Goal: Task Accomplishment & Management: Complete application form

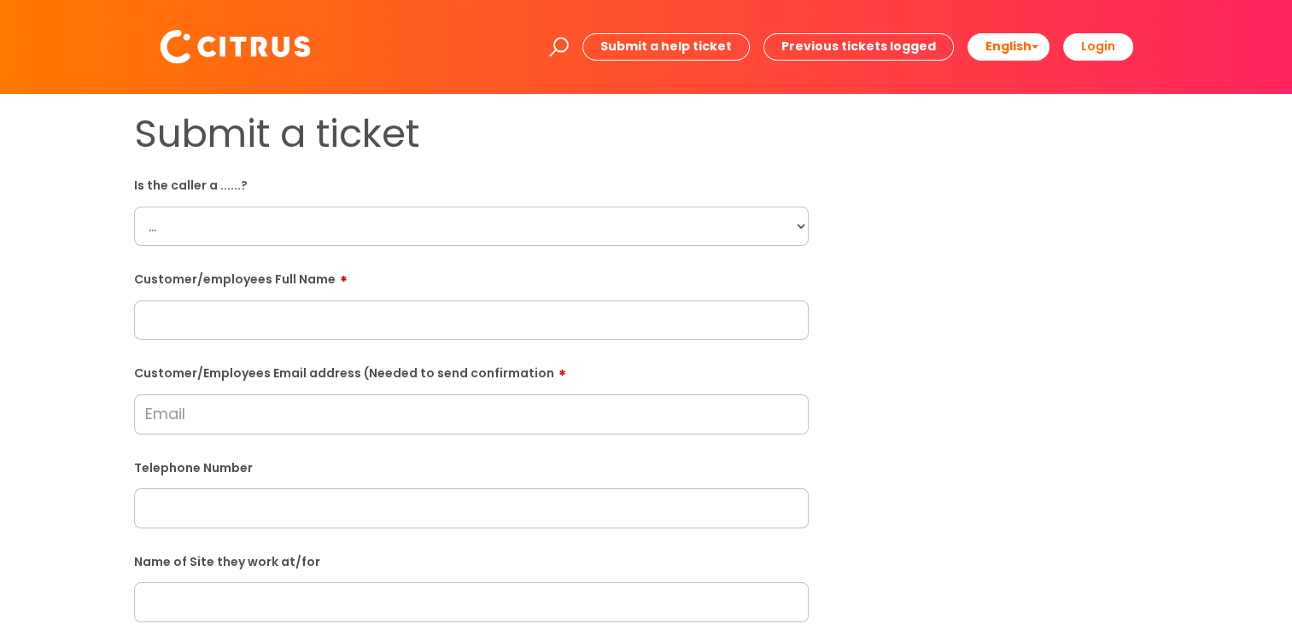
drag, startPoint x: 431, startPoint y: 226, endPoint x: 412, endPoint y: 233, distance: 20.0
click at [431, 226] on select "... Citrus Customer Citrus Employee [DEMOGRAPHIC_DATA] Supplier" at bounding box center [471, 226] width 674 height 39
select select "Citrus Employee"
click at [134, 207] on select "... Citrus Customer Citrus Employee [DEMOGRAPHIC_DATA] Supplier" at bounding box center [471, 226] width 674 height 39
click at [231, 323] on input "text" at bounding box center [471, 319] width 674 height 39
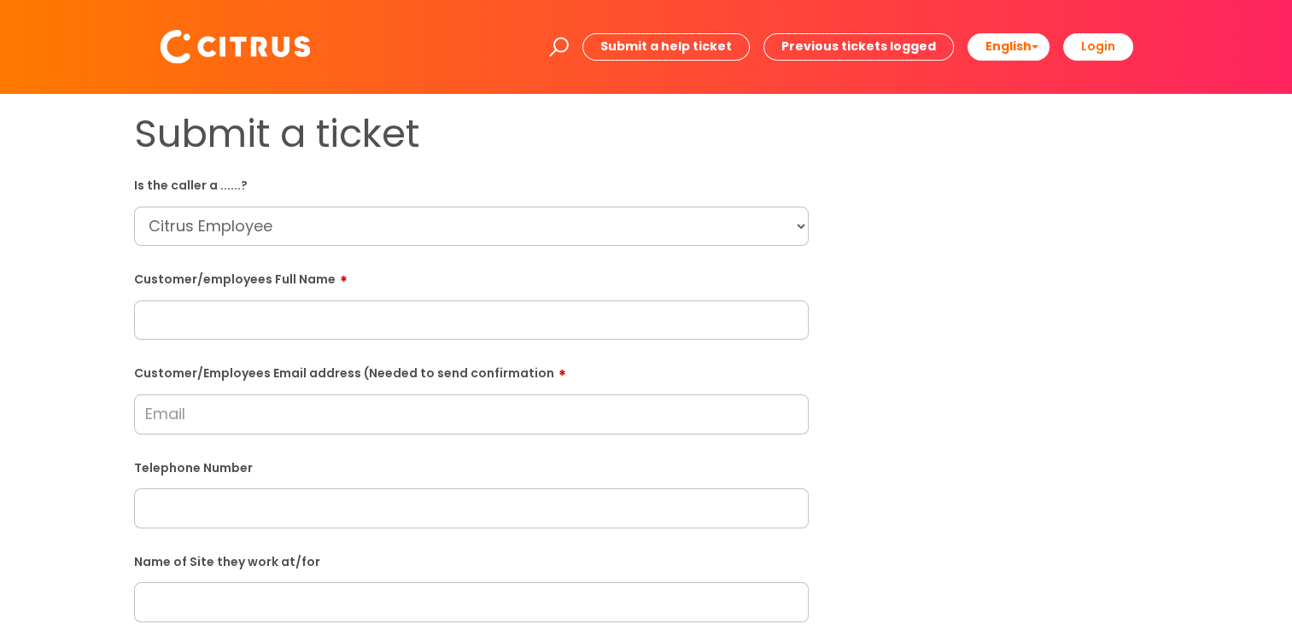
click at [414, 321] on input "text" at bounding box center [471, 319] width 674 height 39
paste input "[PERSON_NAME]"
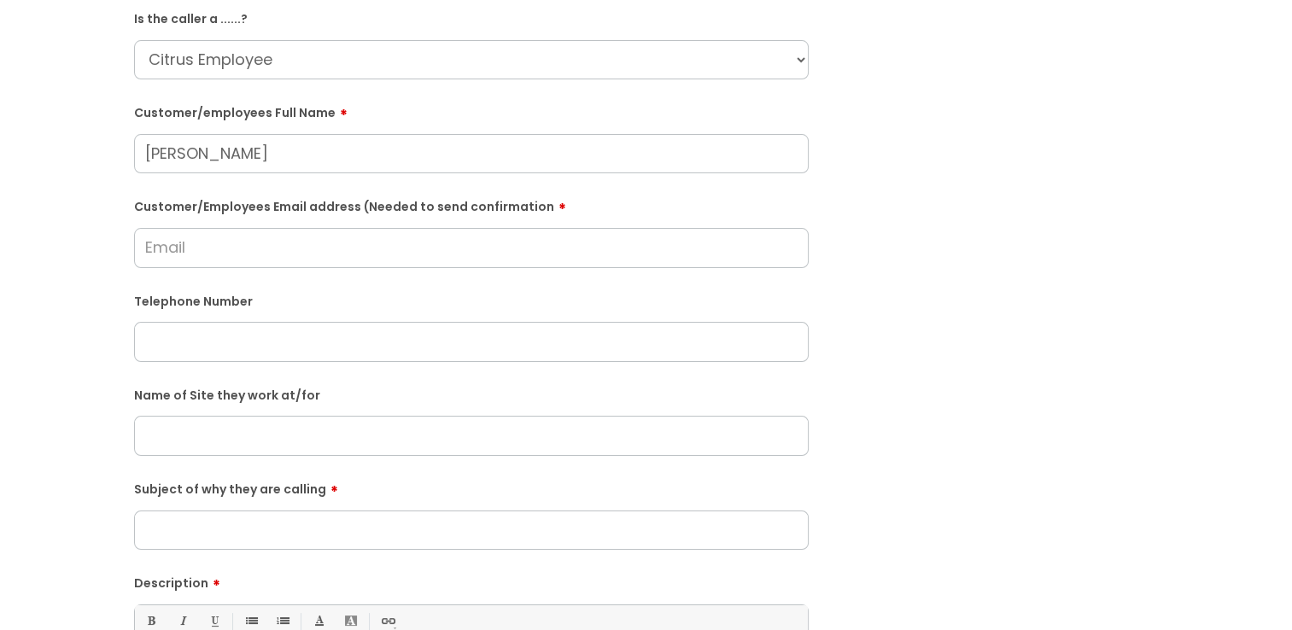
scroll to position [171, 0]
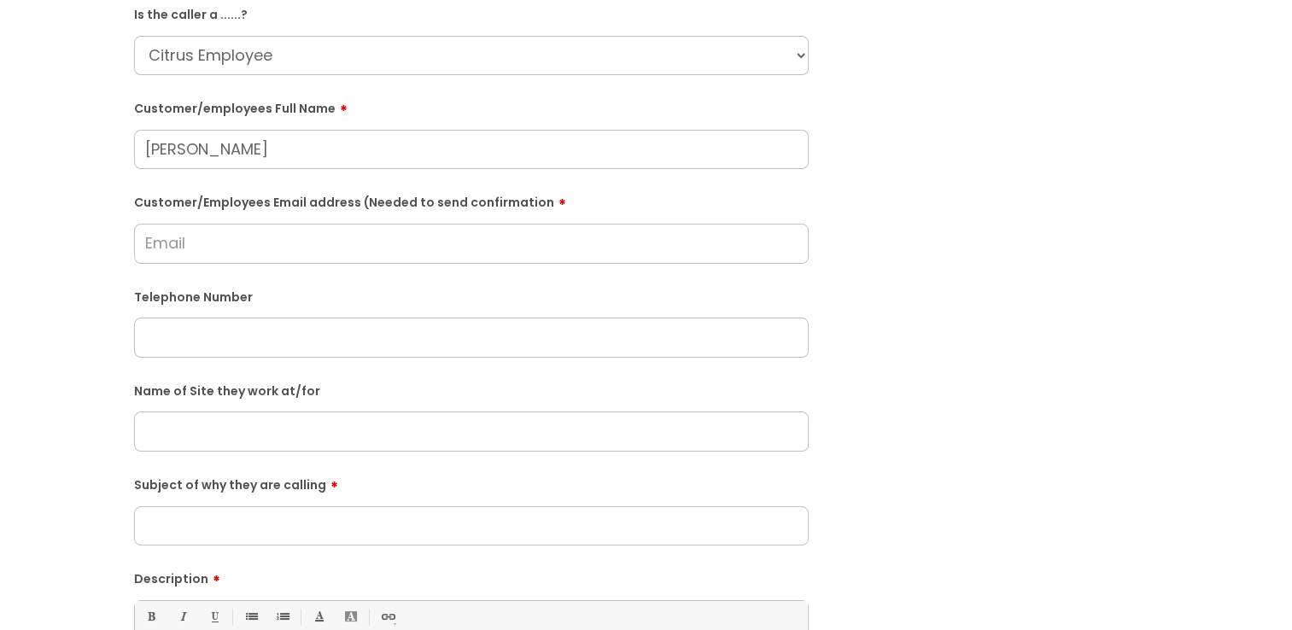
type input "[PERSON_NAME]"
click at [218, 254] on input "Customer/Employees Email address (Needed to send confirmation" at bounding box center [471, 243] width 674 height 39
click at [213, 320] on input "text" at bounding box center [471, 337] width 674 height 39
click at [236, 263] on input "Customer/Employees Email address (Needed to send confirmation" at bounding box center [471, 243] width 674 height 39
paste input "[EMAIL_ADDRESS][DOMAIN_NAME]"
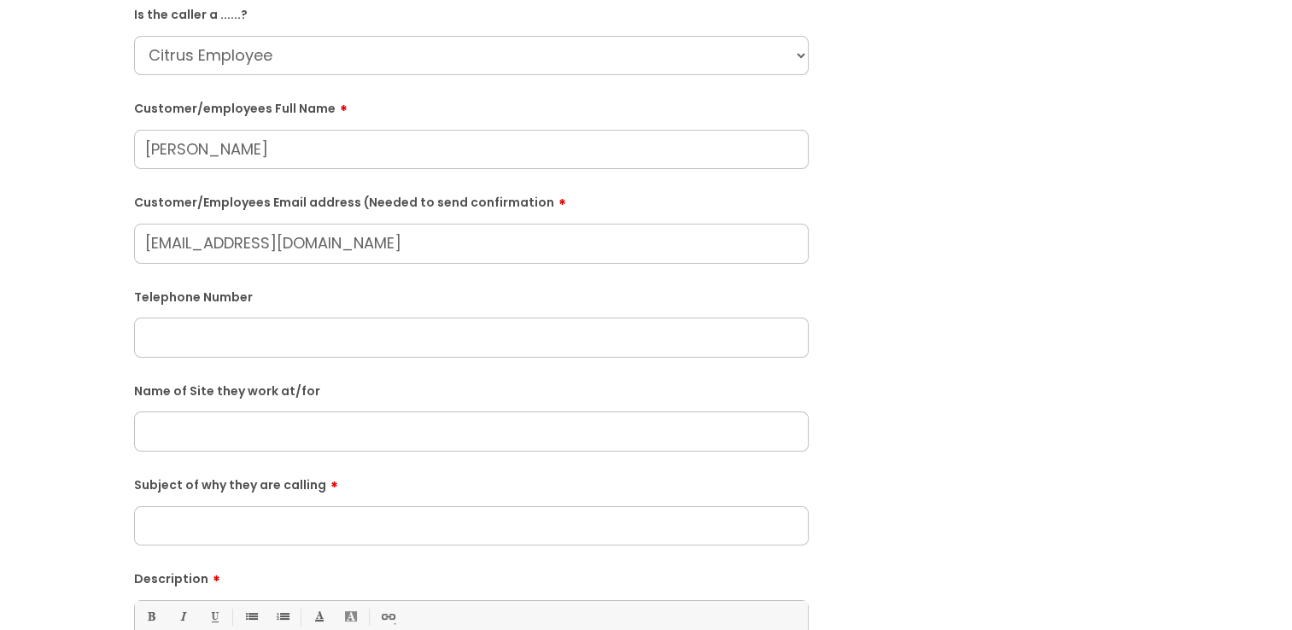
click at [316, 232] on input "[EMAIL_ADDRESS][DOMAIN_NAME]" at bounding box center [471, 243] width 674 height 39
click at [320, 235] on input "[EMAIL_ADDRESS][DOMAIN_NAME]" at bounding box center [471, 243] width 674 height 39
type input "[EMAIL_ADDRESS][DOMAIN_NAME]"
click at [256, 347] on input "text" at bounding box center [471, 341] width 674 height 39
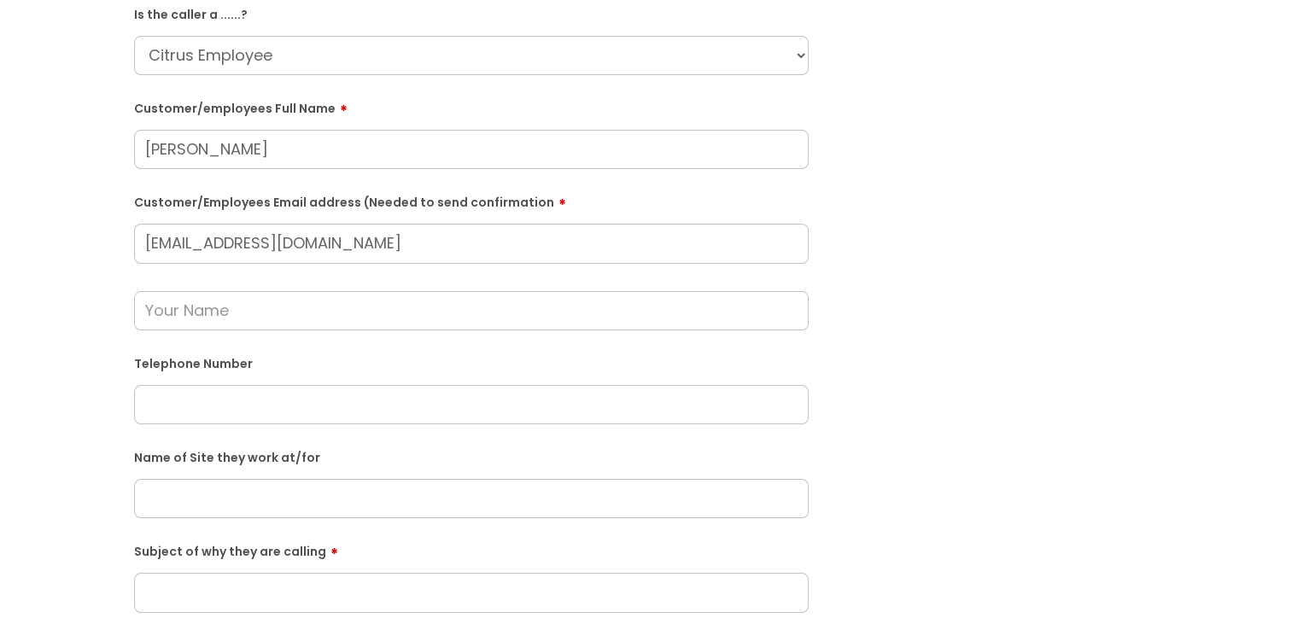
click at [304, 302] on input "text" at bounding box center [471, 310] width 674 height 39
click at [226, 395] on input "text" at bounding box center [471, 404] width 674 height 39
paste input "07462250952"
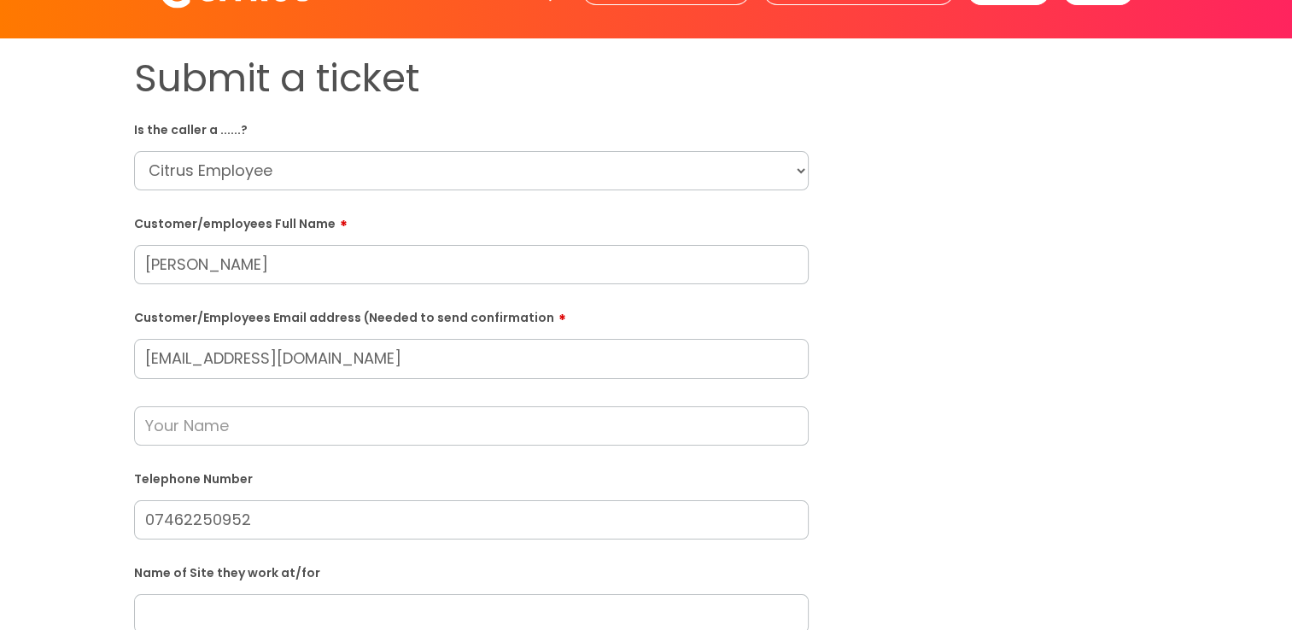
scroll to position [85, 0]
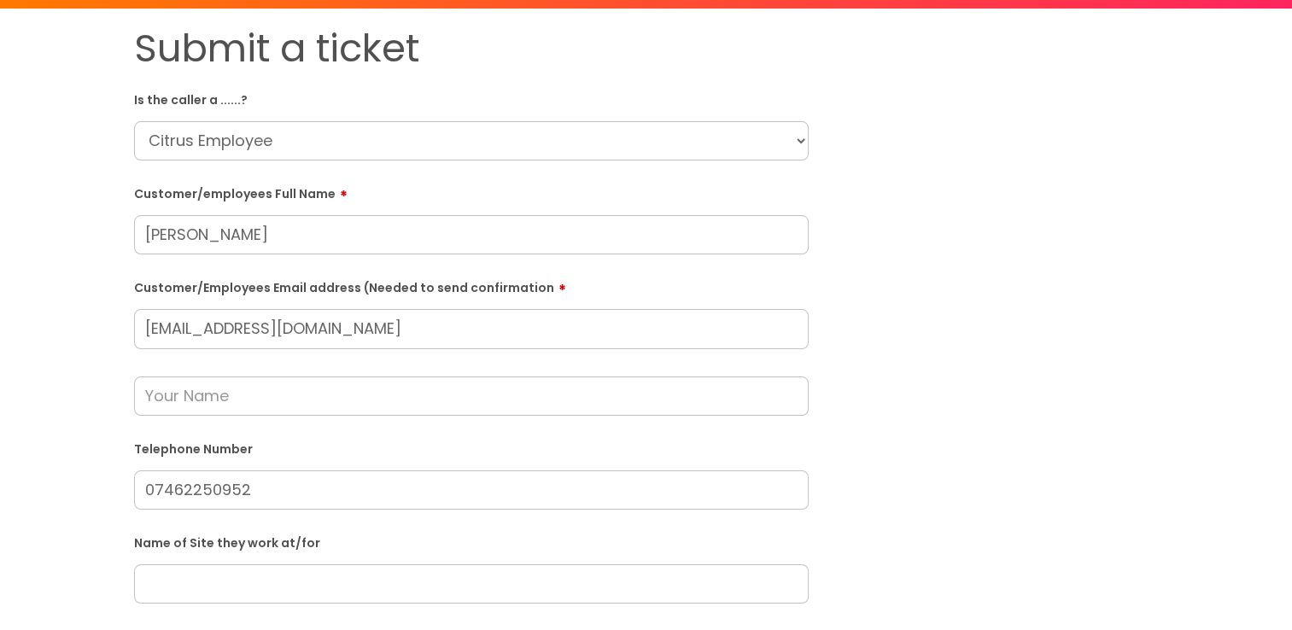
type input "07462250952"
drag, startPoint x: 317, startPoint y: 242, endPoint x: -61, endPoint y: 214, distance: 378.3
click at [0, 214] on html "Enter your search term here... Search Submit a help ticket Previous tickets log…" at bounding box center [646, 230] width 1292 height 630
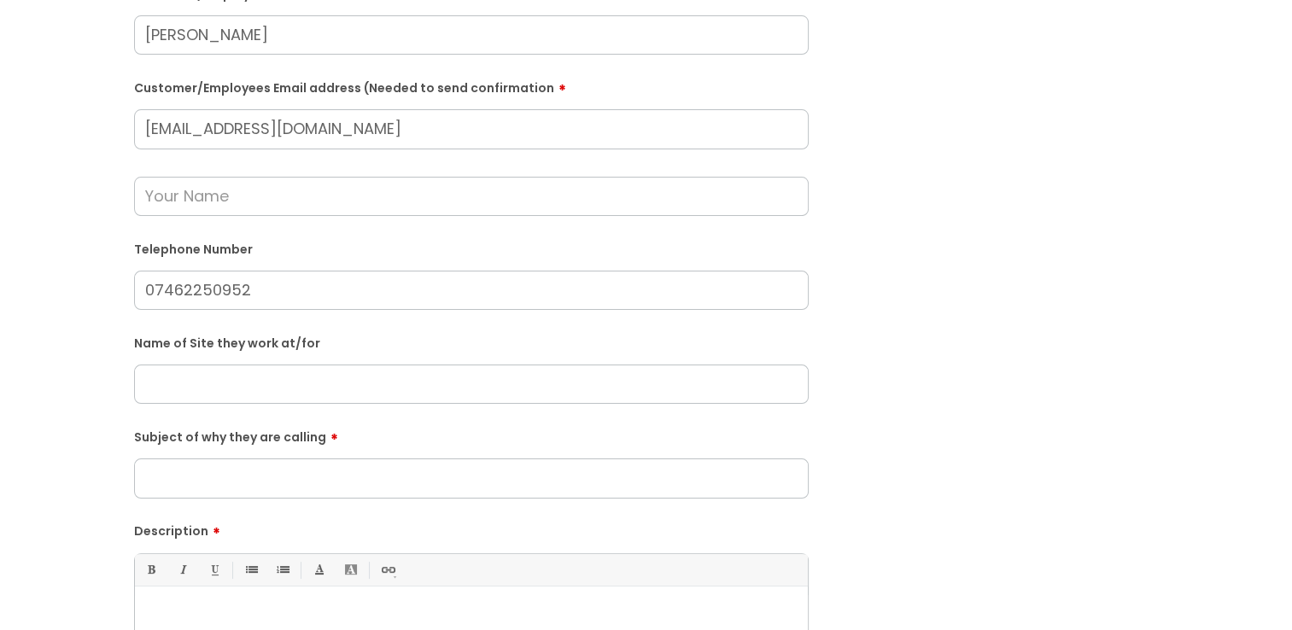
scroll to position [256, 0]
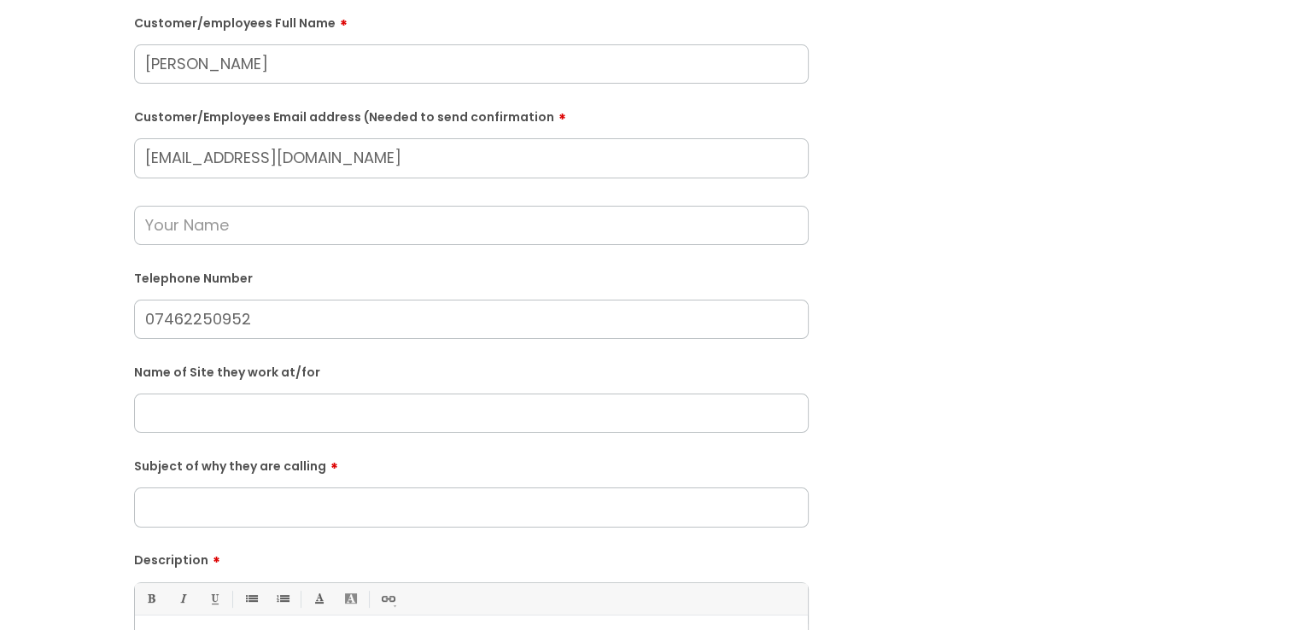
click at [196, 233] on input "text" at bounding box center [471, 225] width 674 height 39
paste input "[PERSON_NAME]"
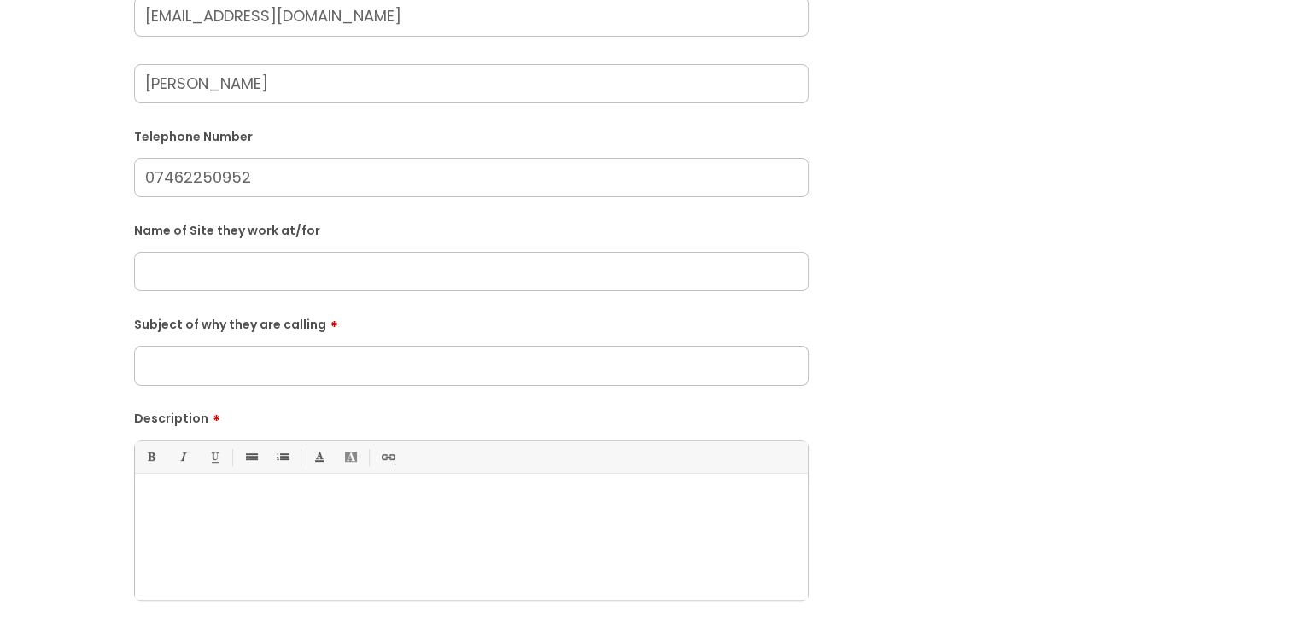
scroll to position [427, 0]
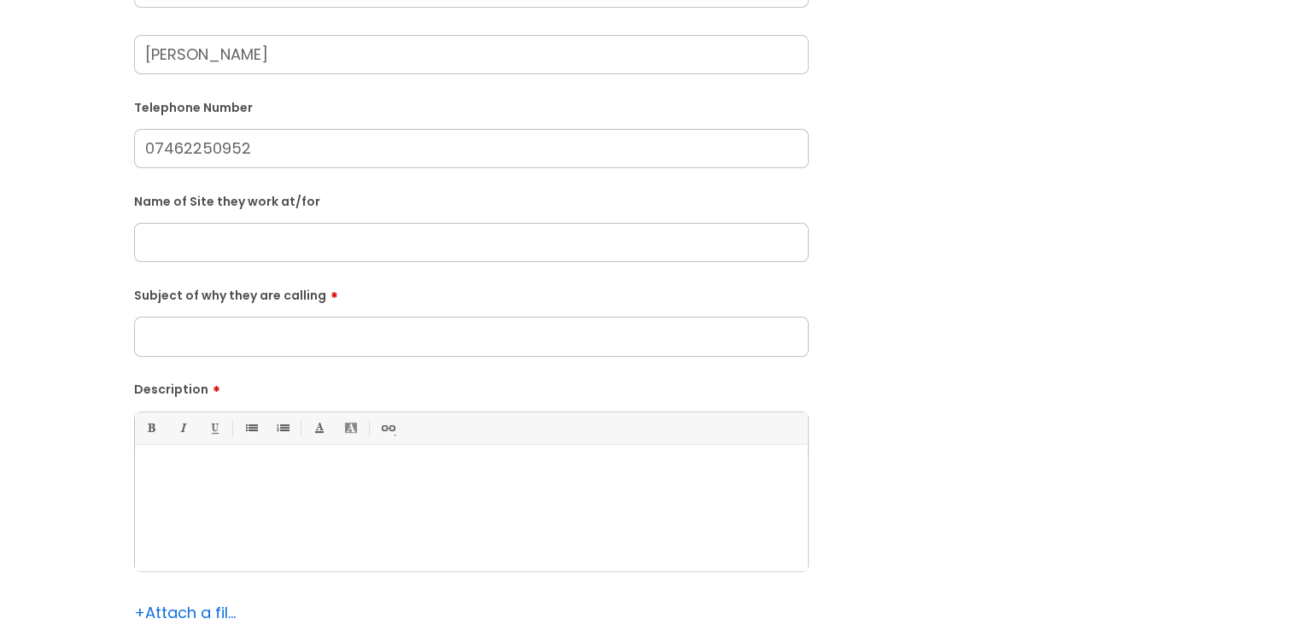
type input "[PERSON_NAME]"
click at [311, 250] on input "text" at bounding box center [471, 242] width 674 height 39
paste input "Harvest Bar Ainsbury"
type input "Harvest Bar Ainsbury"
click at [260, 328] on input "Subject of why they are calling" at bounding box center [471, 336] width 674 height 39
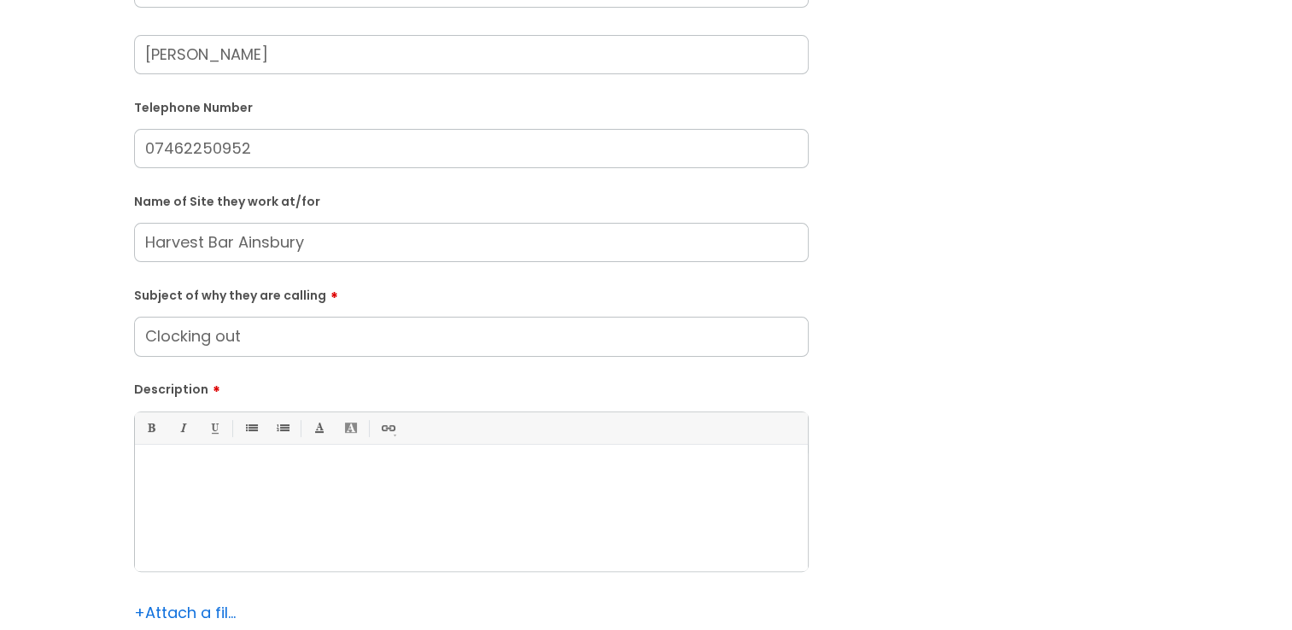
type input "Clocking out"
click at [190, 490] on div at bounding box center [471, 512] width 673 height 118
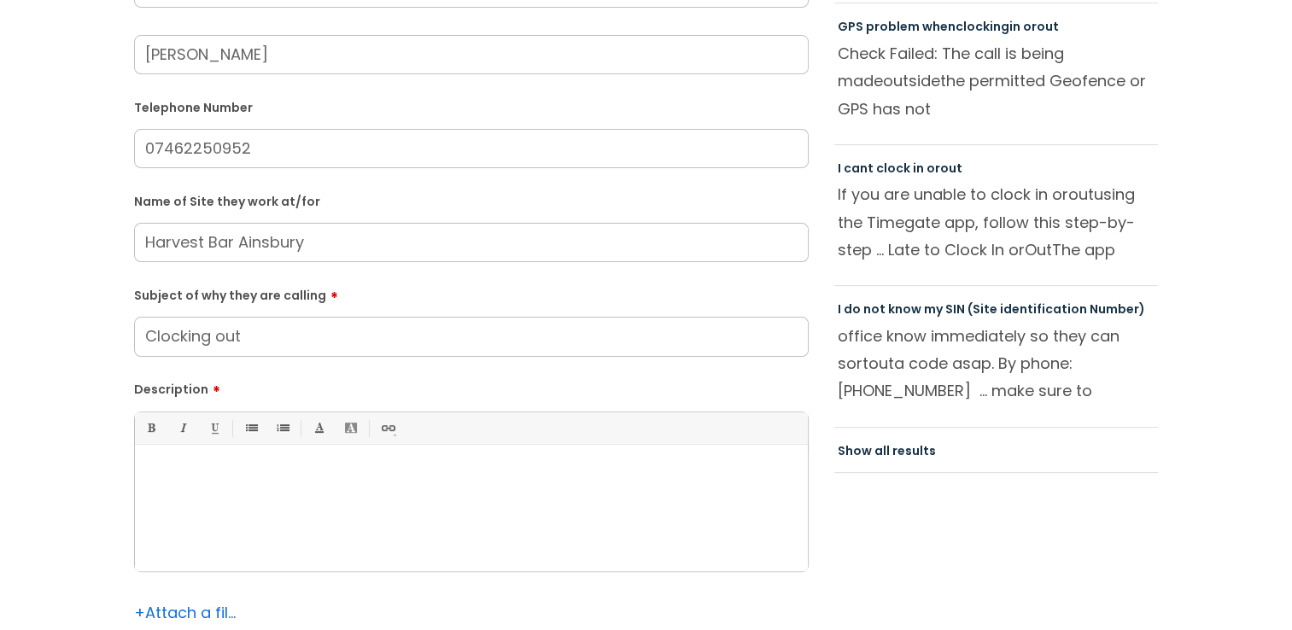
click at [203, 504] on div at bounding box center [471, 512] width 673 height 118
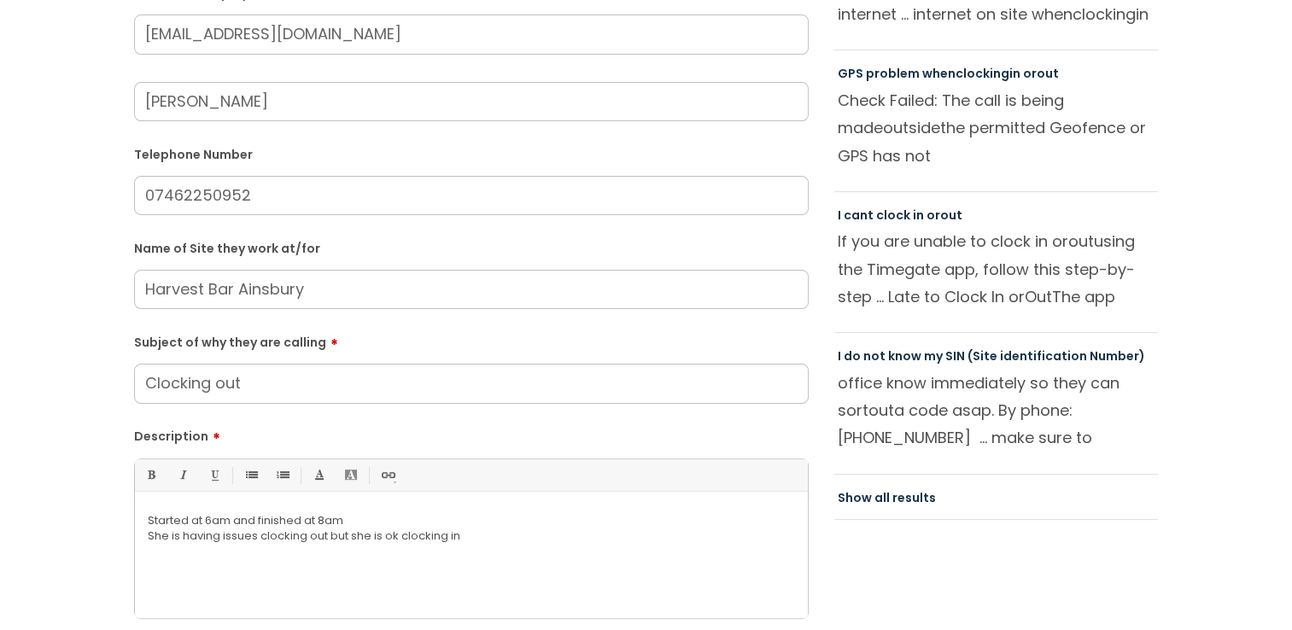
scroll to position [341, 0]
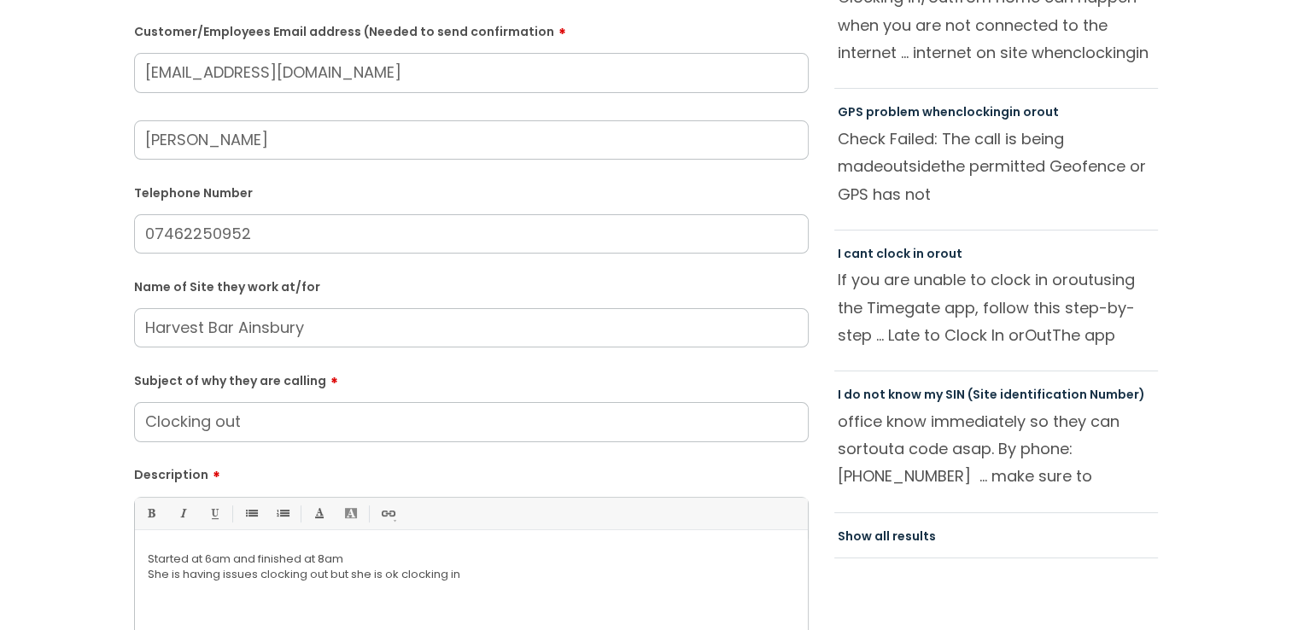
click at [296, 154] on input "[PERSON_NAME]" at bounding box center [471, 139] width 674 height 39
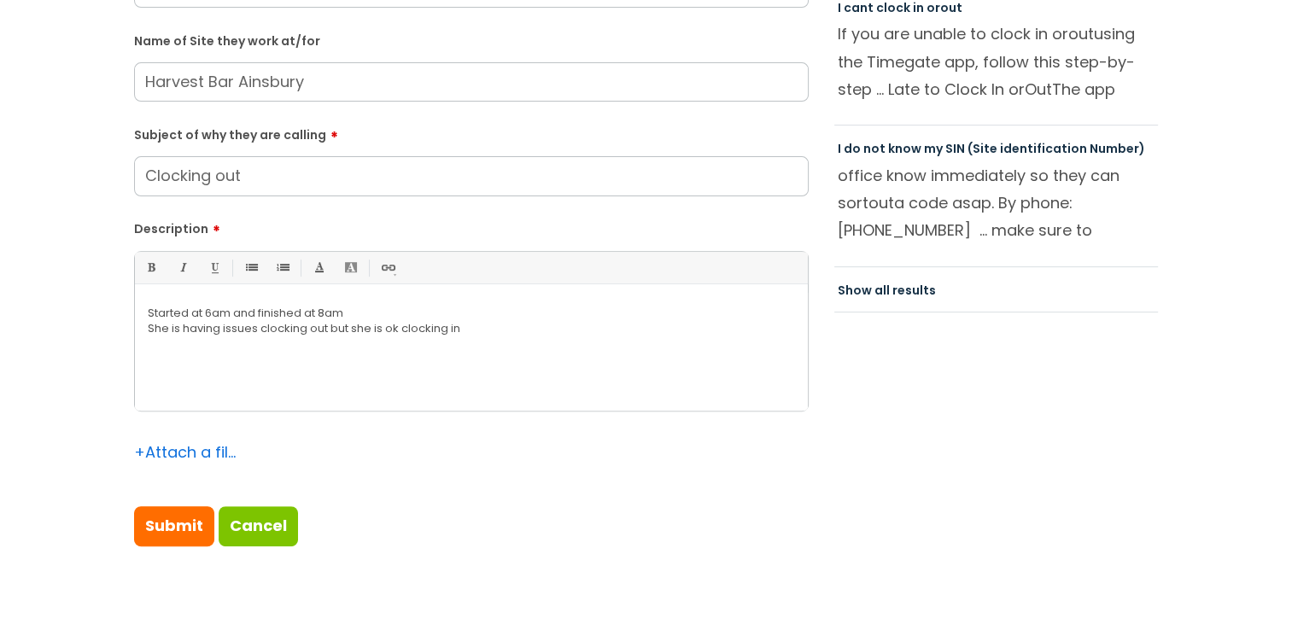
scroll to position [683, 0]
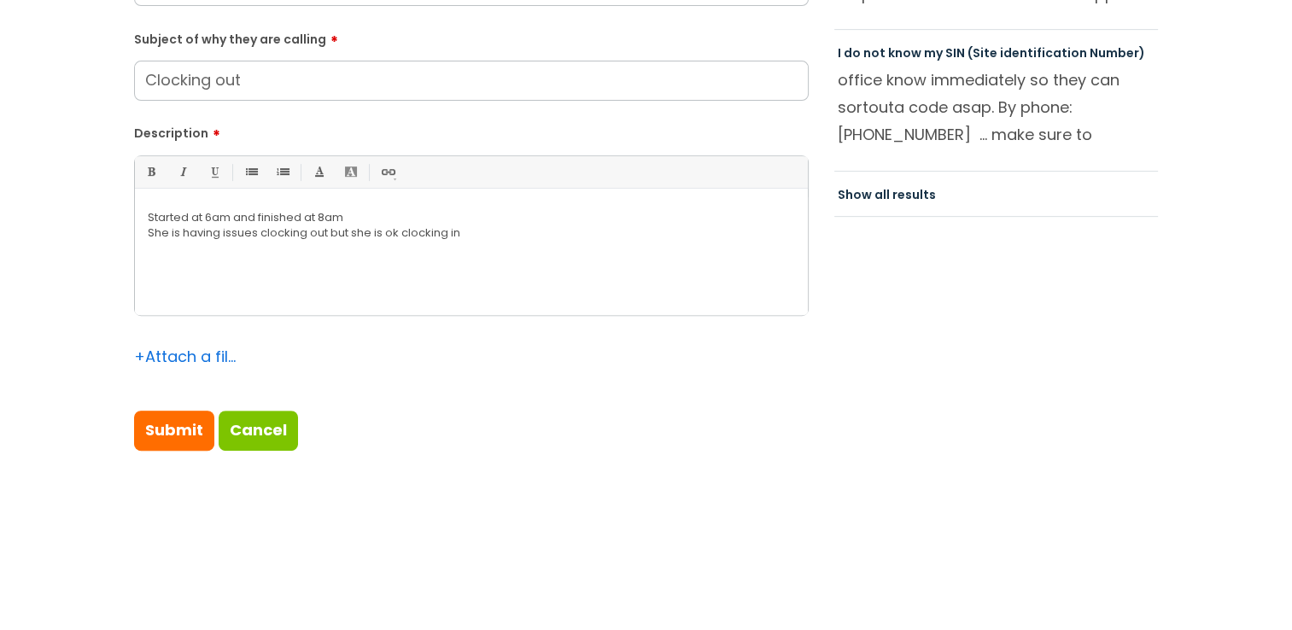
click at [143, 215] on div "Started at 6am and finished at 8am She is having issues clocking out but she is…" at bounding box center [471, 256] width 673 height 118
click at [143, 213] on div "Started at 6am and finished at 8am She is having issues clocking out but she is…" at bounding box center [471, 256] width 673 height 118
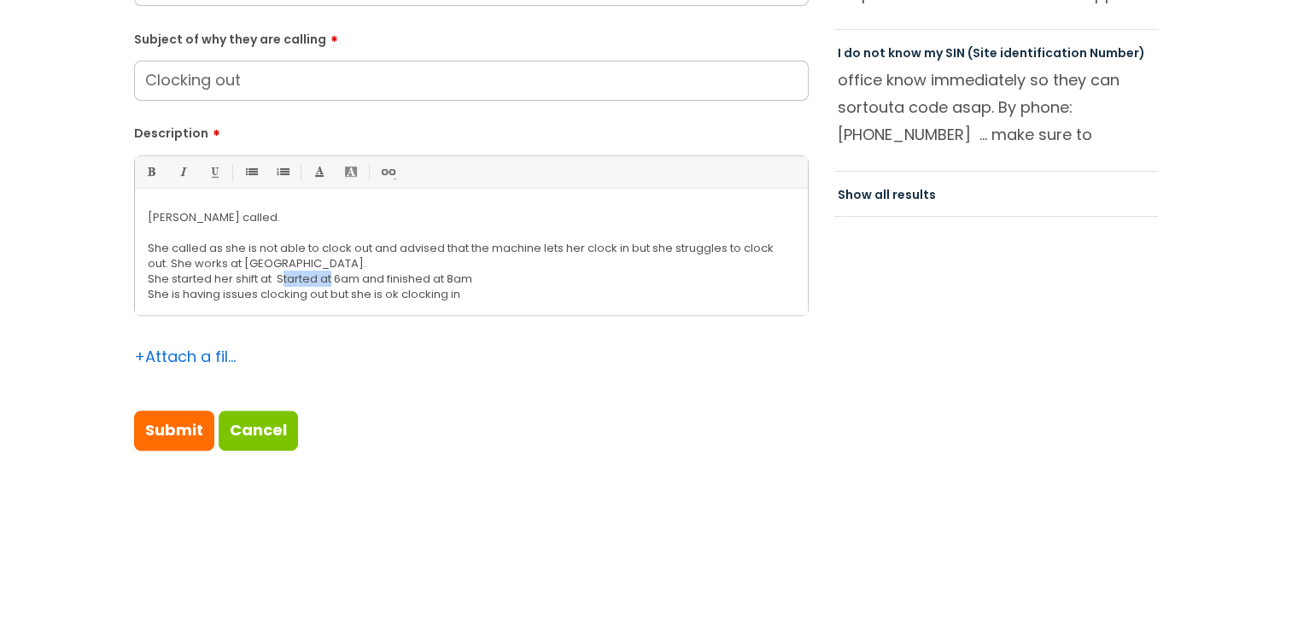
drag, startPoint x: 331, startPoint y: 277, endPoint x: 283, endPoint y: 274, distance: 47.9
click at [283, 274] on p "She started her shift at Started at 6am and finished at 8am" at bounding box center [471, 278] width 647 height 15
click at [437, 275] on p "She started her shift at 6am and finished at 8am" at bounding box center [471, 278] width 647 height 15
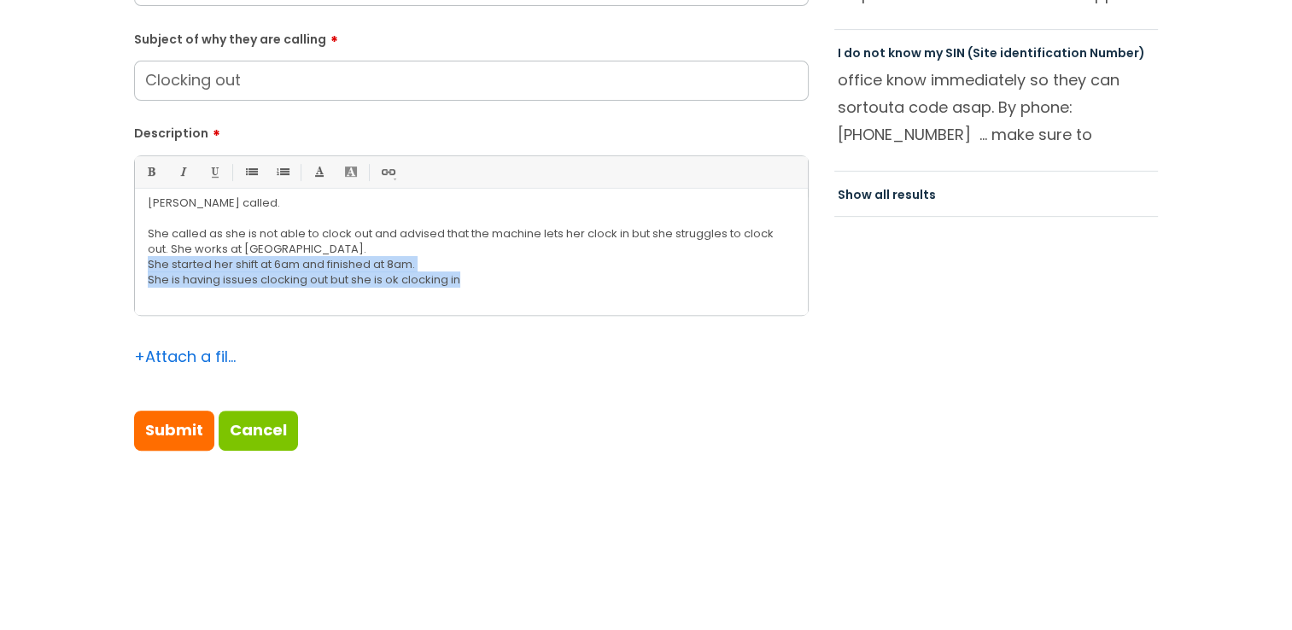
drag, startPoint x: 469, startPoint y: 278, endPoint x: 102, endPoint y: 258, distance: 367.6
copy div "She started her shift at 6am and finished at 8am. She is having issues clocking…"
click at [140, 421] on input "Submit" at bounding box center [174, 430] width 80 height 39
type input "Please Wait..."
